Goal: Task Accomplishment & Management: Use online tool/utility

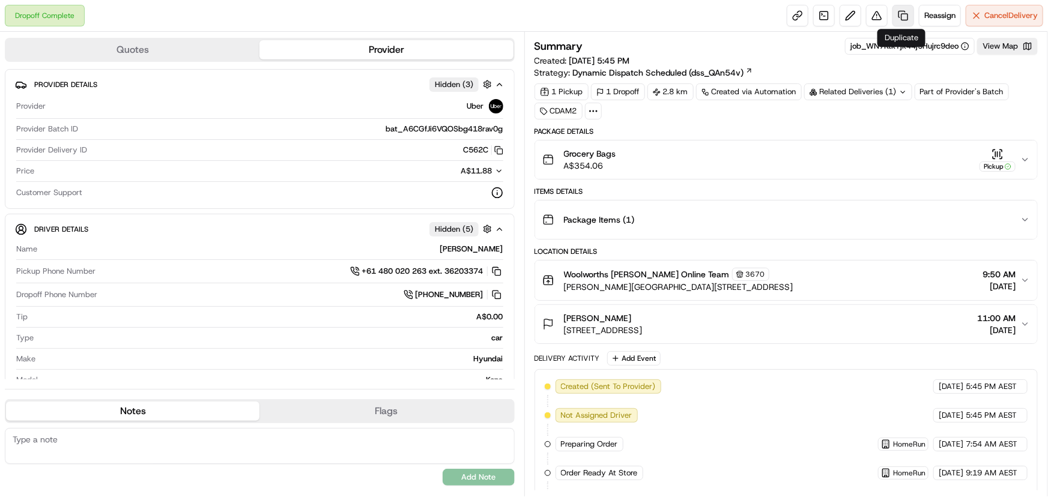
click at [904, 12] on link at bounding box center [903, 16] width 22 height 22
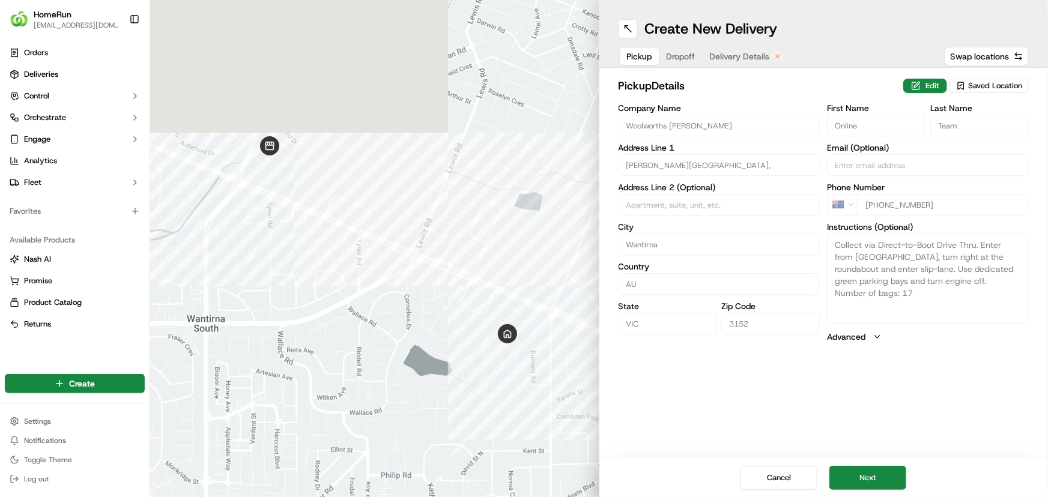
click at [732, 52] on span "Delivery Details" at bounding box center [740, 56] width 60 height 12
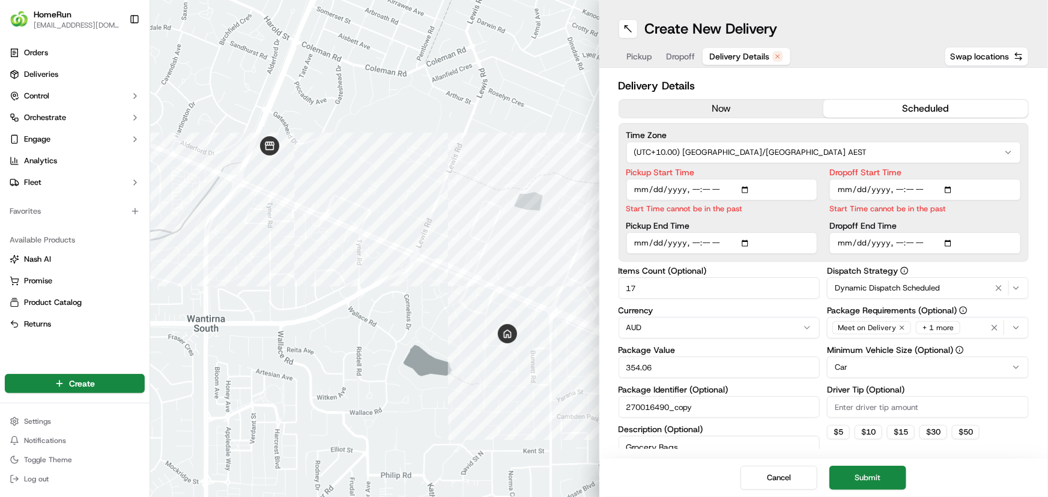
click at [693, 55] on span "Dropoff" at bounding box center [680, 56] width 29 height 12
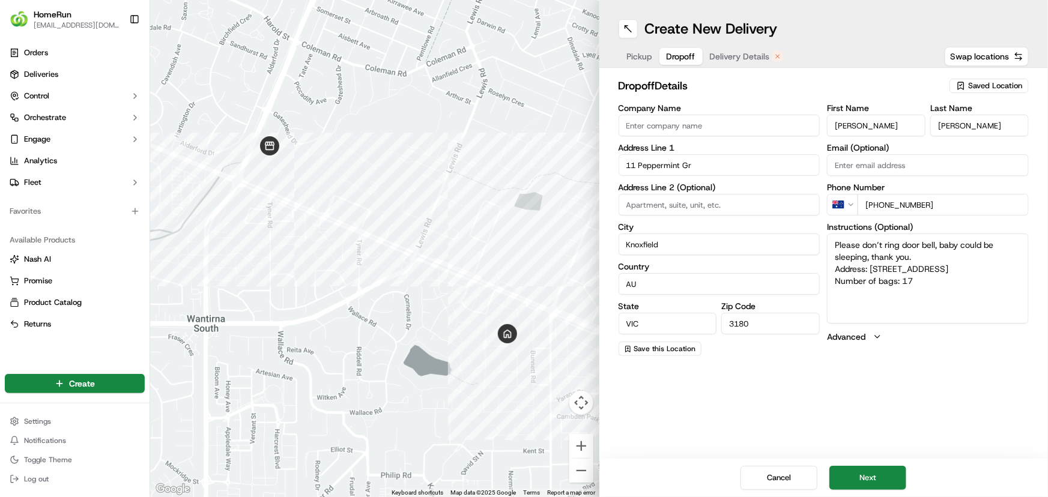
click at [729, 59] on span "Delivery Details" at bounding box center [740, 56] width 60 height 12
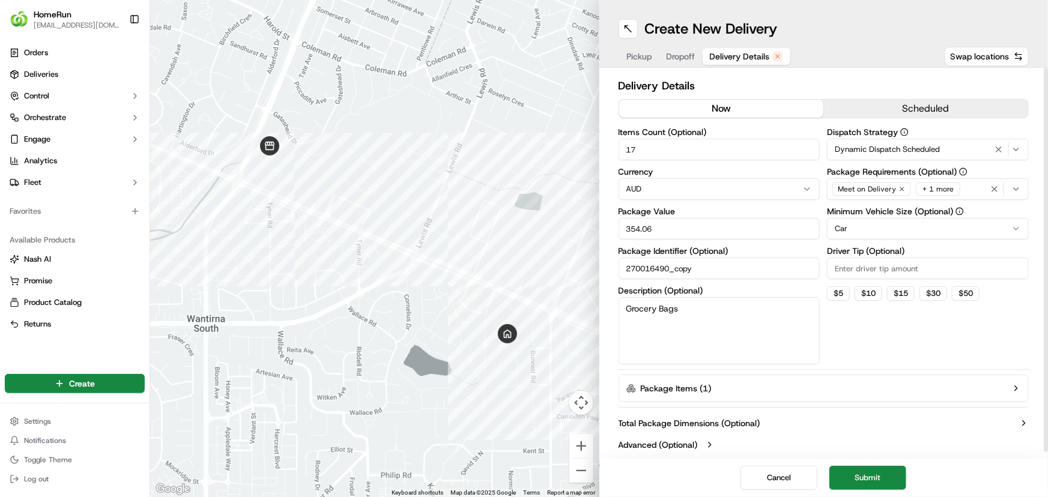
click at [714, 109] on button "now" at bounding box center [721, 109] width 205 height 18
click at [896, 475] on button "Submit" at bounding box center [867, 478] width 77 height 24
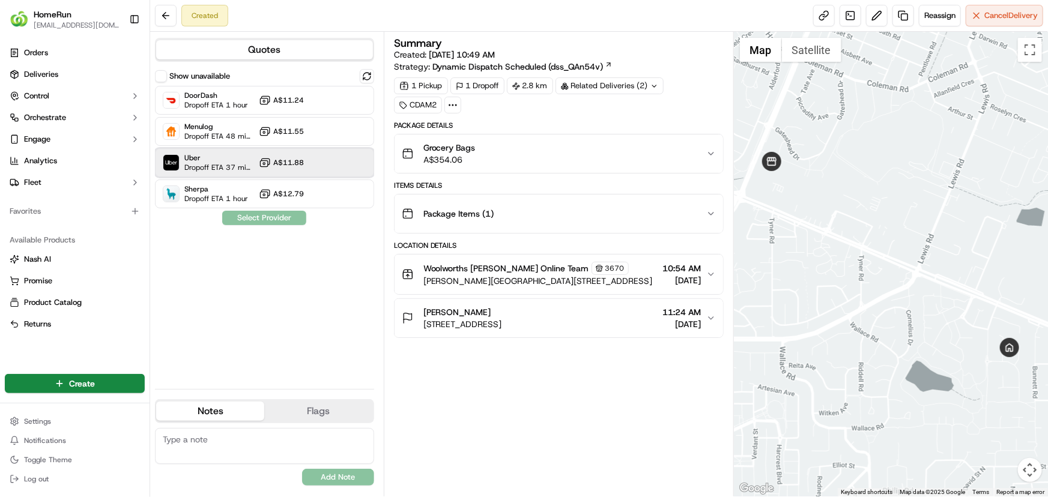
click at [219, 166] on span "Dropoff ETA 37 minutes" at bounding box center [219, 168] width 70 height 10
click at [259, 218] on button "Assign Provider" at bounding box center [264, 218] width 85 height 14
